Goal: Task Accomplishment & Management: Complete application form

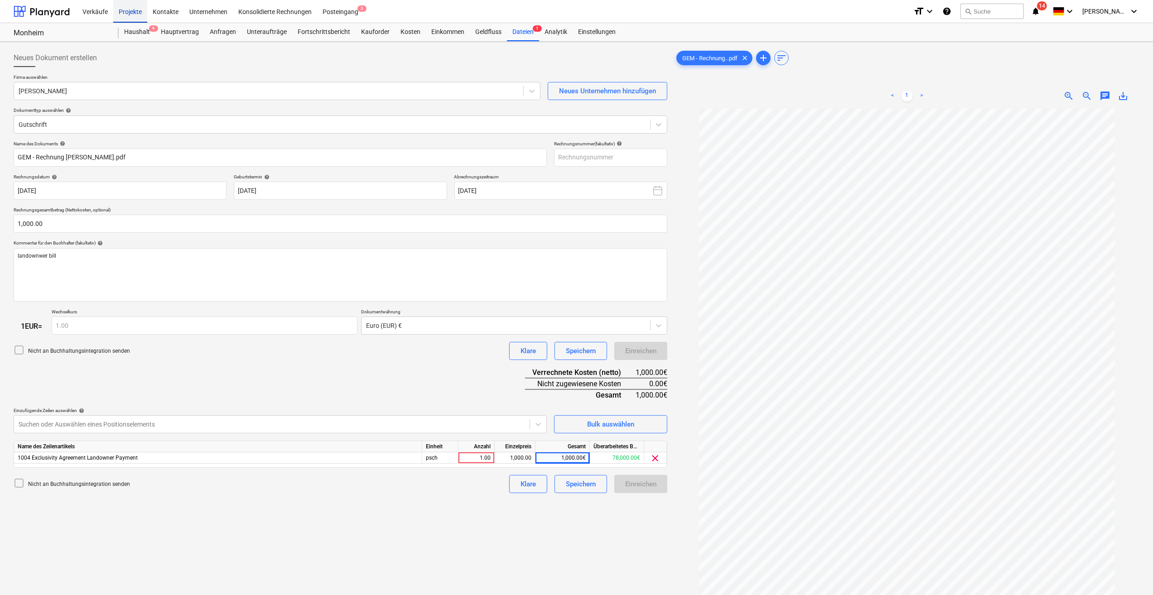
click at [133, 14] on div "Projekte" at bounding box center [130, 11] width 34 height 23
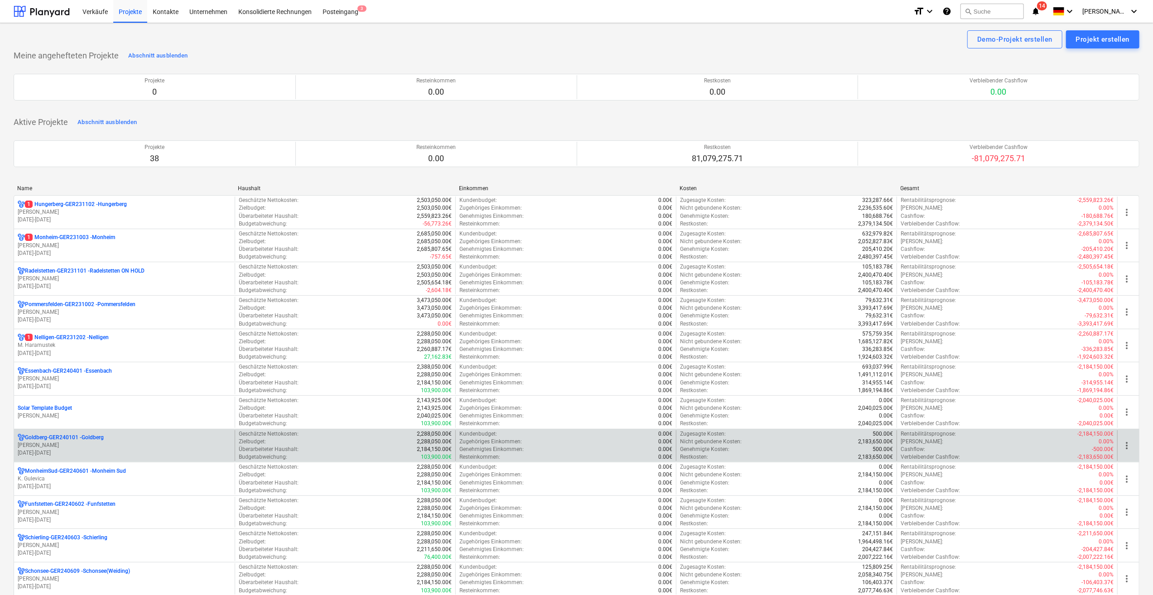
scroll to position [45, 0]
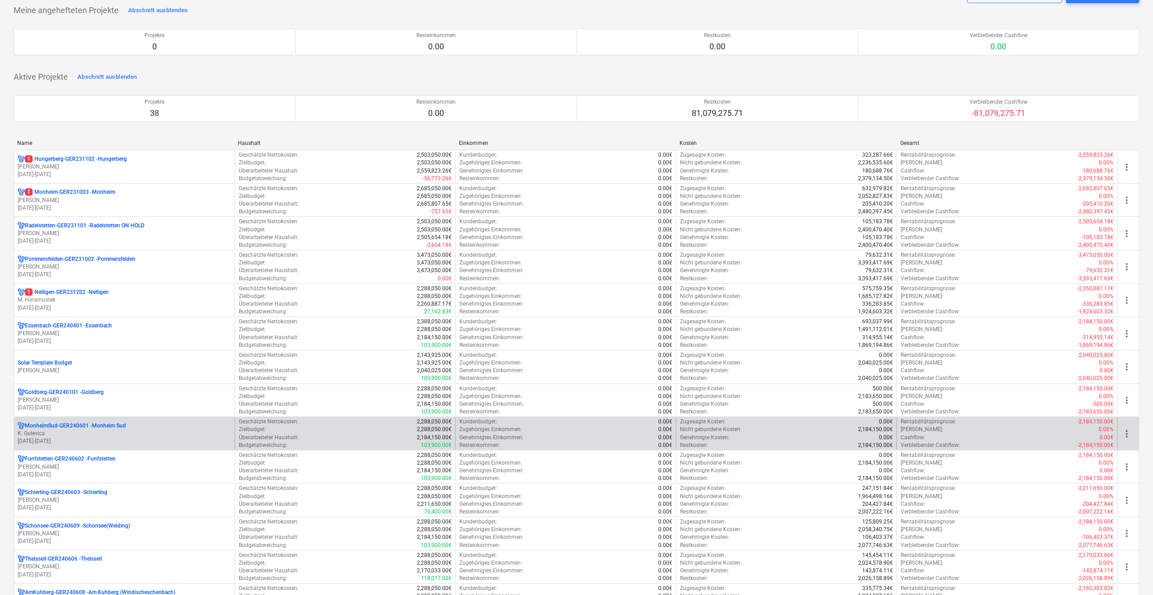
click at [57, 435] on p "K. Gulevica" at bounding box center [124, 434] width 213 height 8
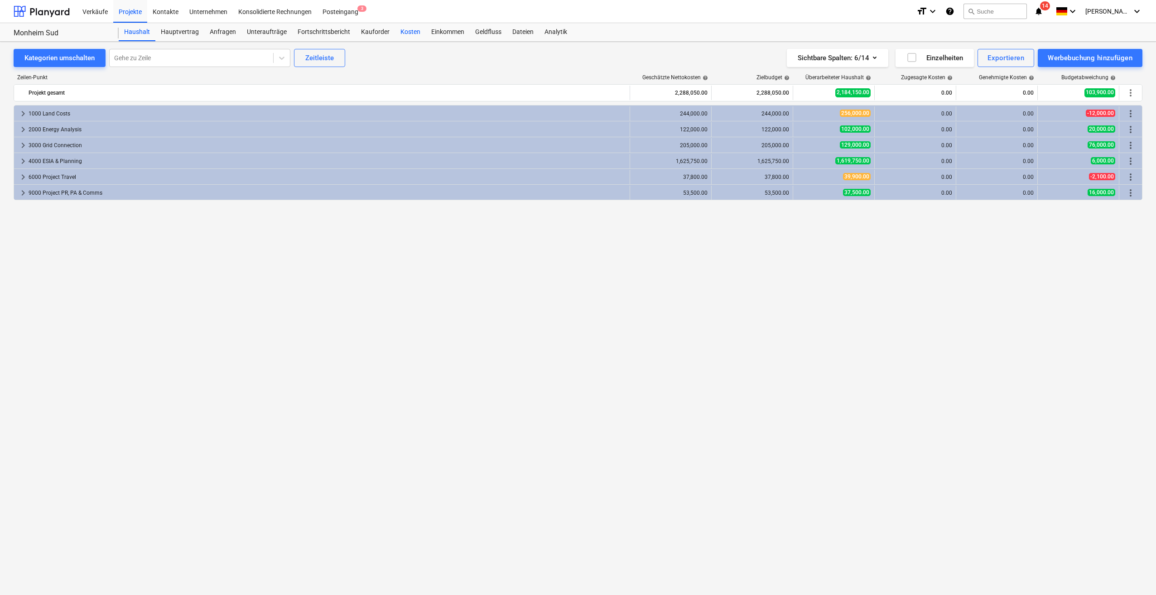
click at [403, 34] on div "Kosten" at bounding box center [410, 32] width 31 height 18
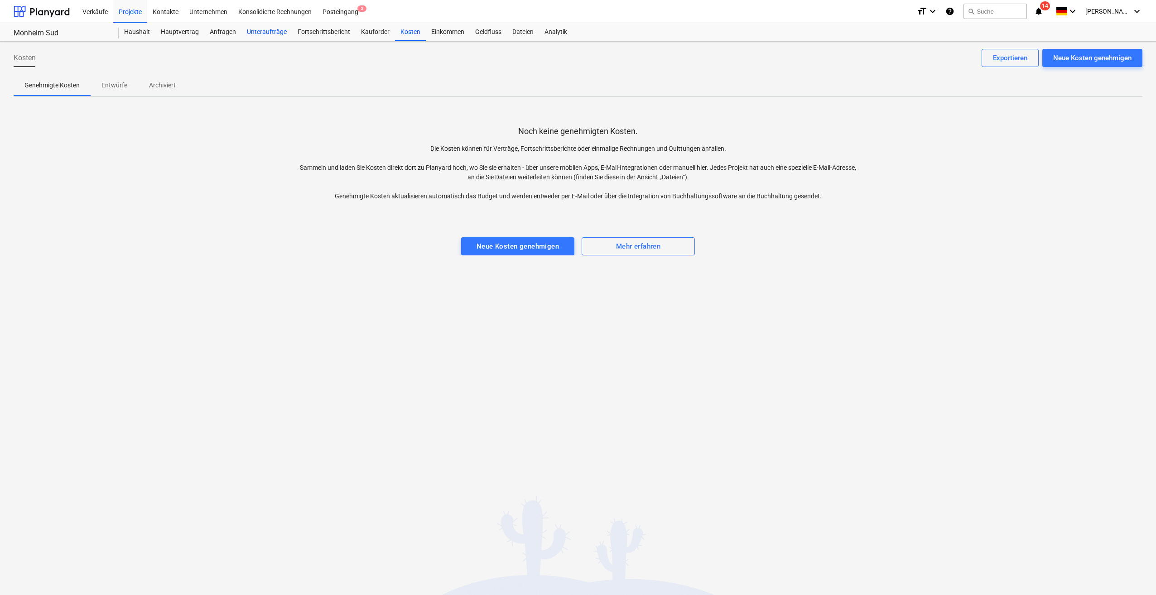
click at [260, 34] on div "Unteraufträge" at bounding box center [267, 32] width 51 height 18
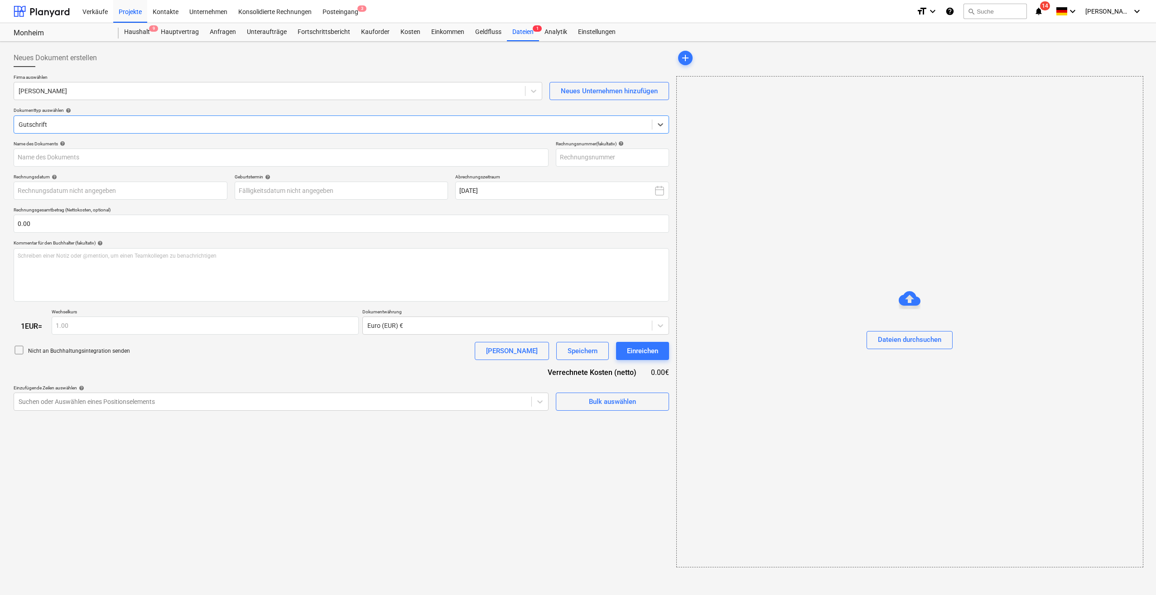
type input "GEM - Rechnung [PERSON_NAME].pdf"
type input "[DATE]"
